Goal: Task Accomplishment & Management: Manage account settings

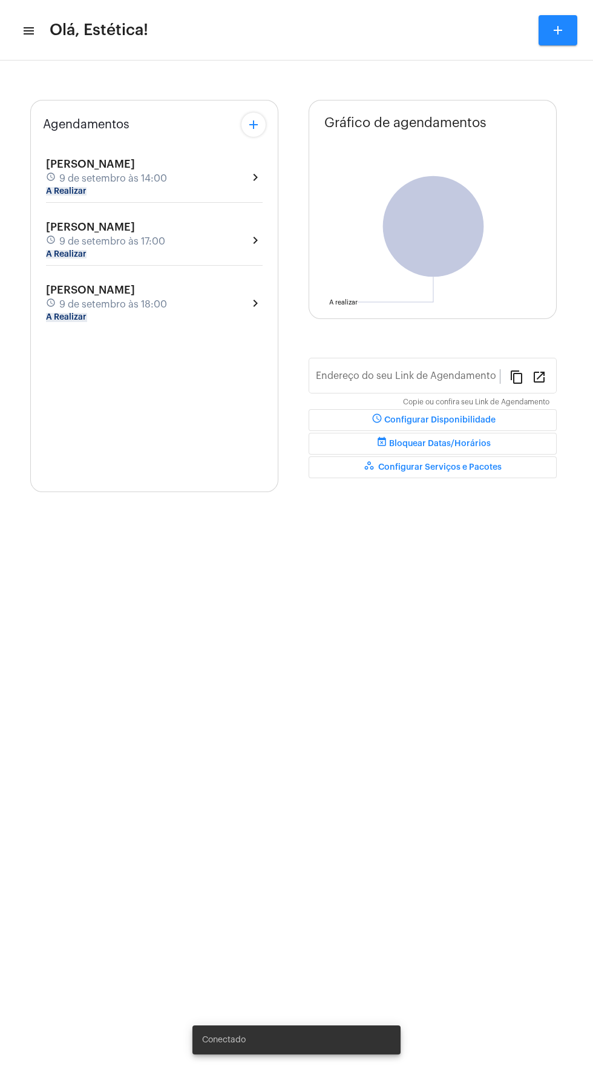
type input "[URL][DOMAIN_NAME]"
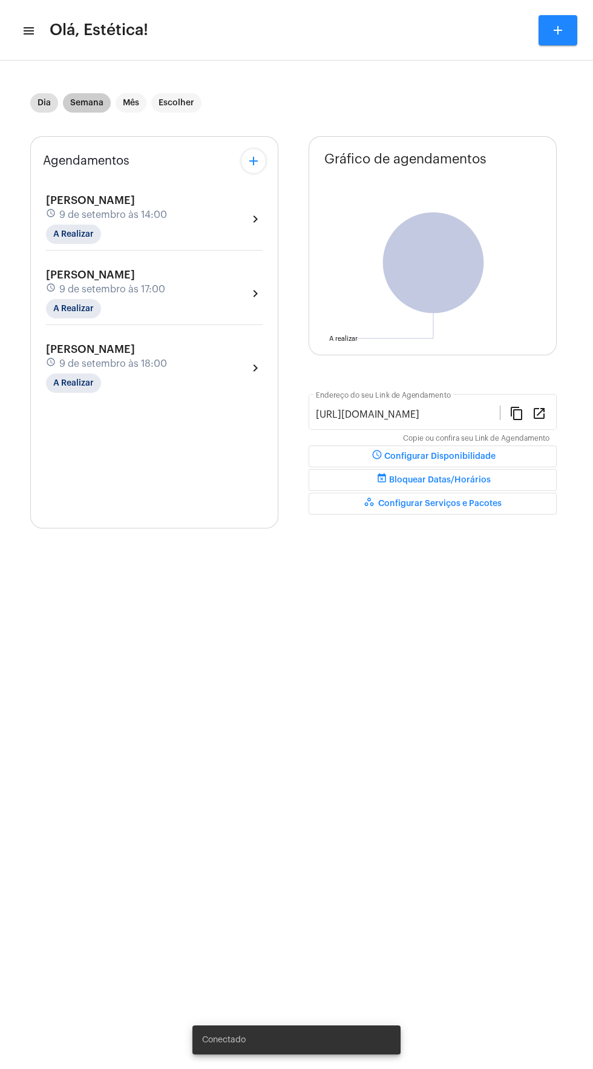
click at [85, 100] on mat-chip "Semana" at bounding box center [87, 102] width 48 height 19
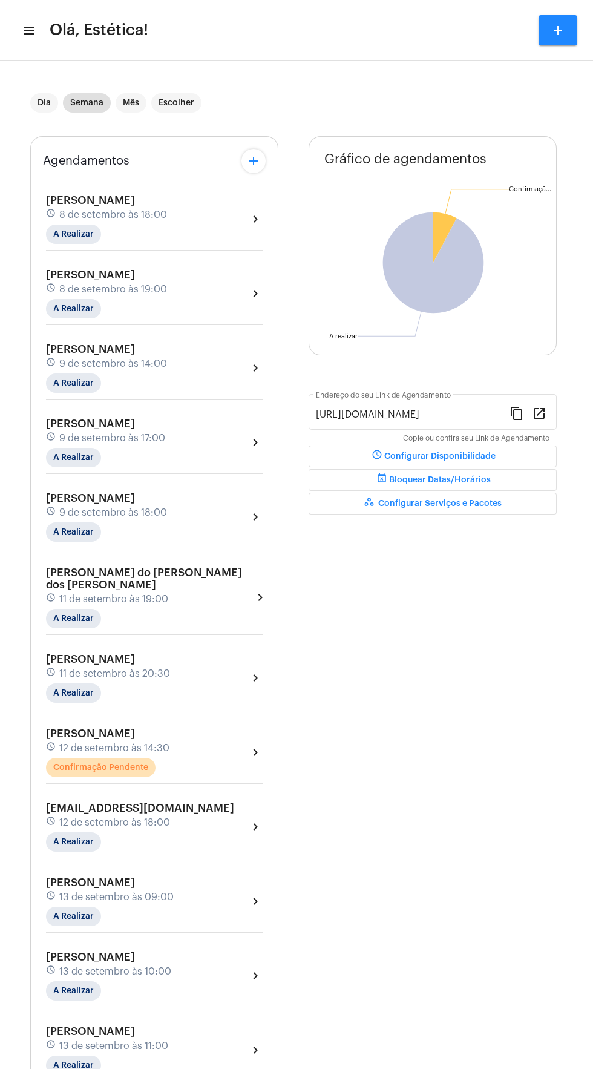
click at [225, 751] on div "[PERSON_NAME] schedule 12 de setembro às 14:30 Confirmação Pendente chevron_rig…" at bounding box center [154, 753] width 217 height 50
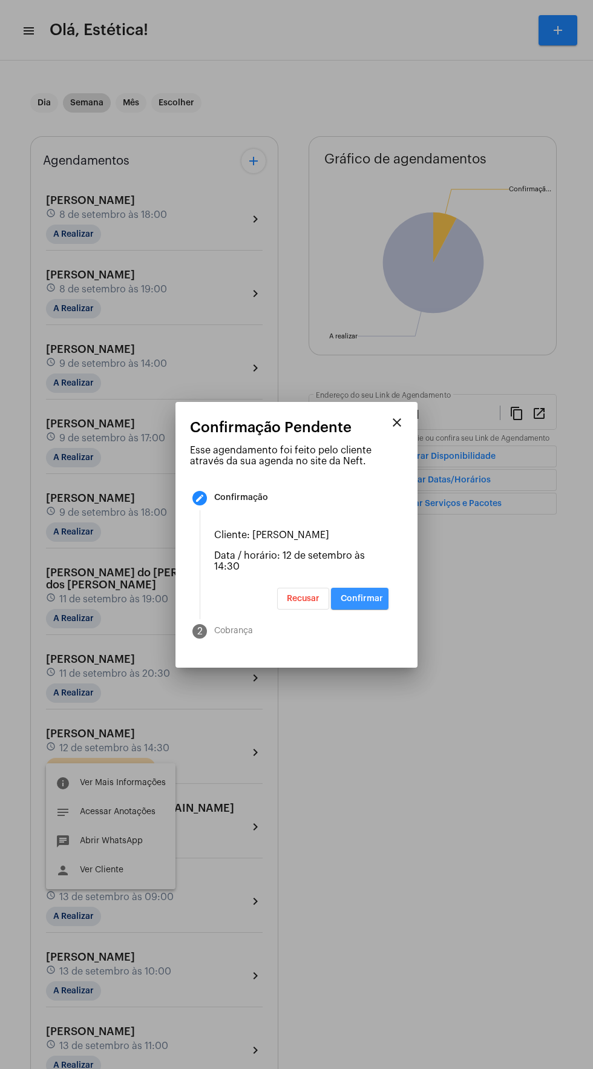
click at [370, 603] on span "Confirmar" at bounding box center [362, 598] width 42 height 8
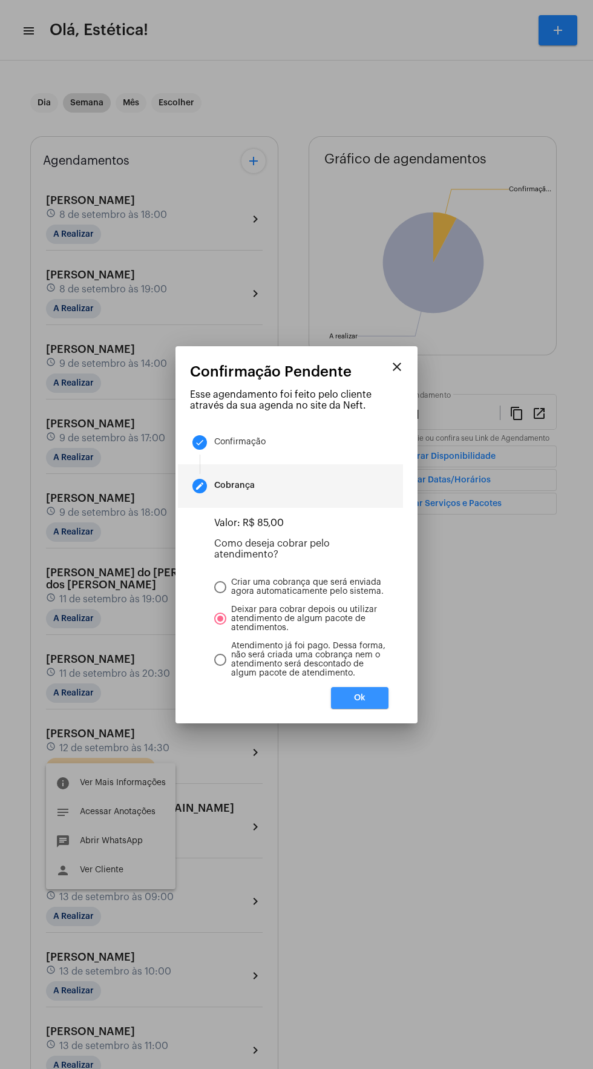
click at [376, 708] on button "Ok" at bounding box center [360, 698] width 58 height 22
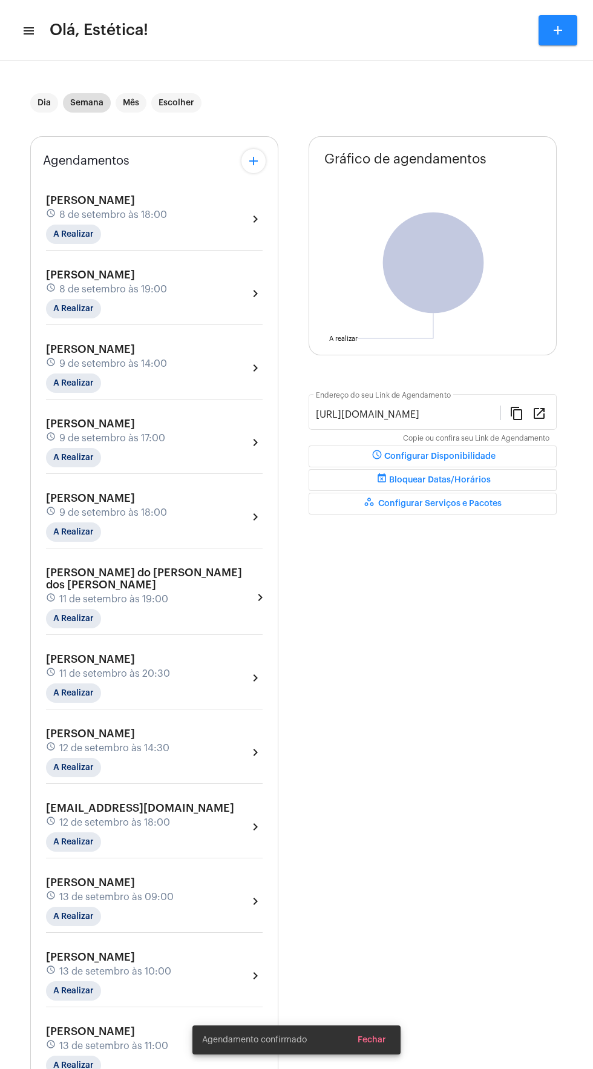
click at [231, 741] on div "[PERSON_NAME] schedule 12 de setembro às 14:30 A Realizar chevron_right" at bounding box center [154, 753] width 217 height 50
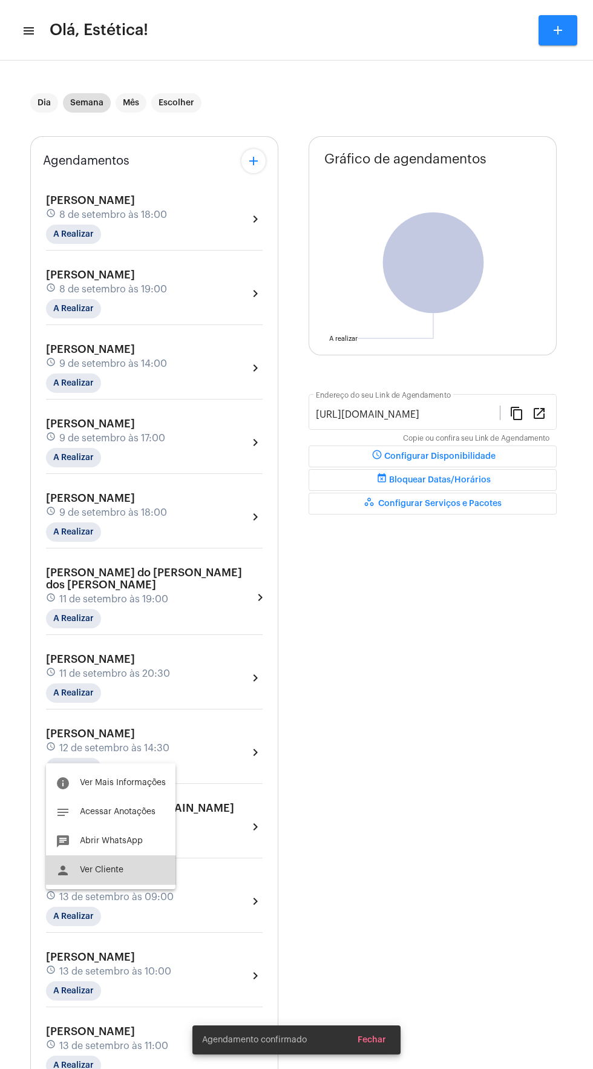
click at [139, 873] on button "person Ver Cliente" at bounding box center [111, 869] width 130 height 29
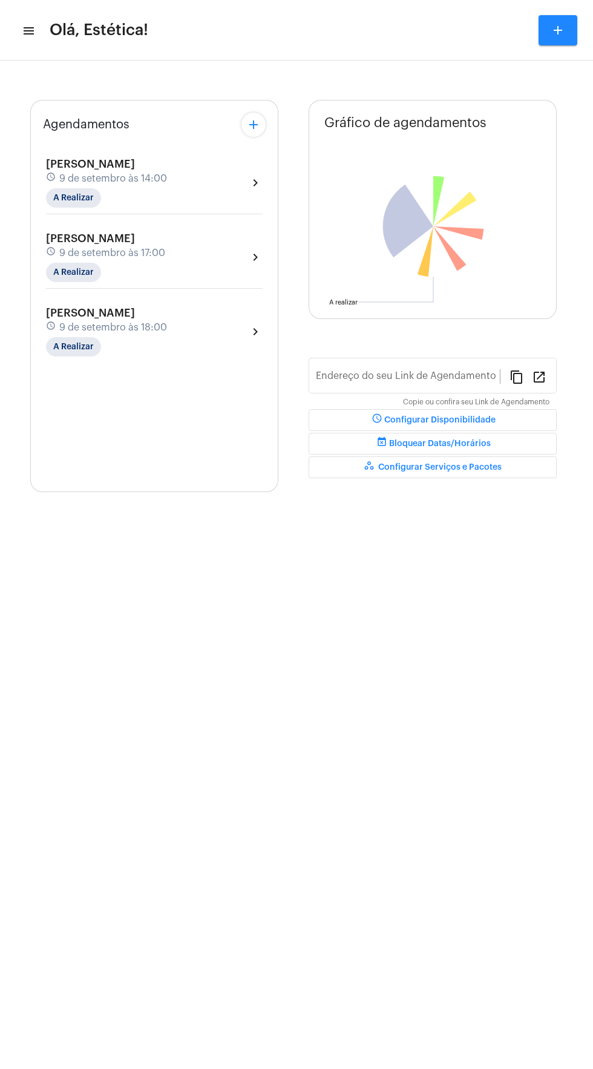
type input "[URL][DOMAIN_NAME]"
